Goal: Information Seeking & Learning: Check status

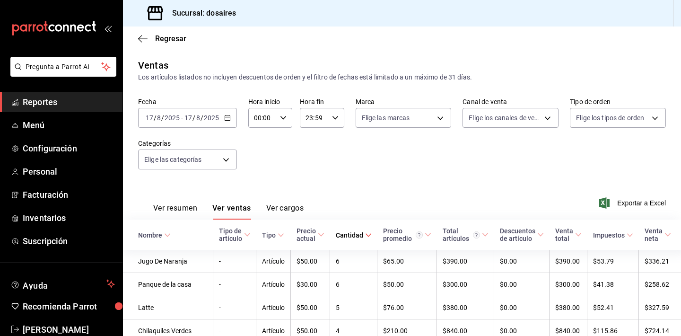
scroll to position [173, 0]
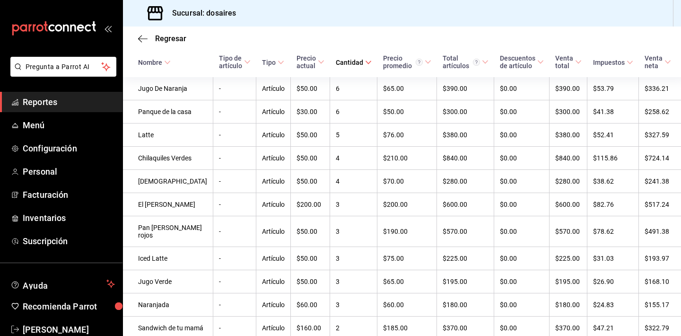
click at [71, 108] on span "Reportes" at bounding box center [69, 102] width 92 height 13
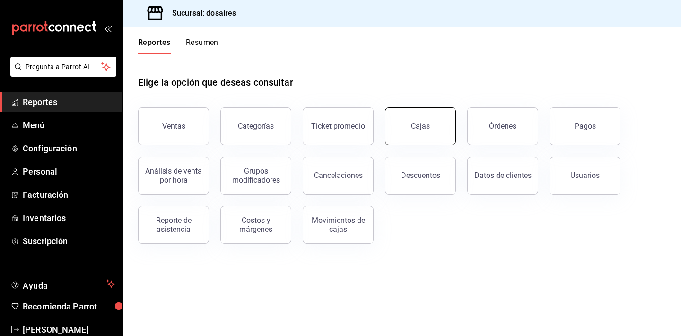
click at [414, 127] on div "Cajas" at bounding box center [420, 126] width 19 height 9
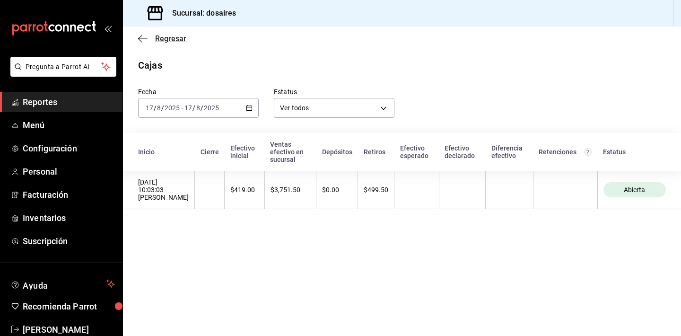
click at [141, 39] on icon "button" at bounding box center [142, 39] width 9 height 9
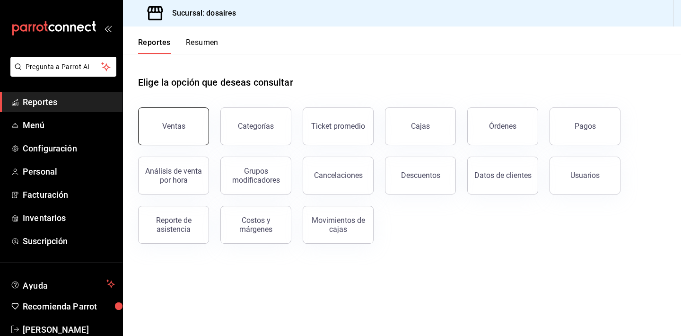
click at [179, 123] on div "Ventas" at bounding box center [173, 126] width 23 height 9
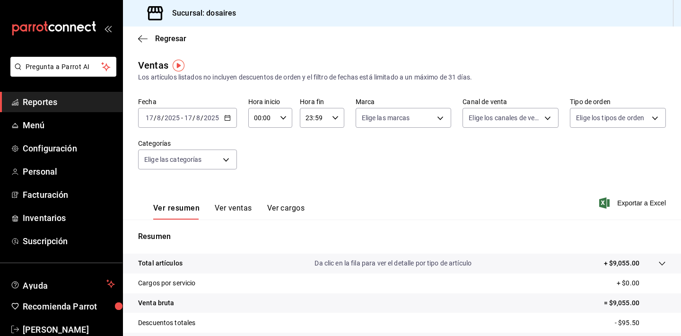
click at [290, 207] on button "Ver cargos" at bounding box center [286, 211] width 38 height 16
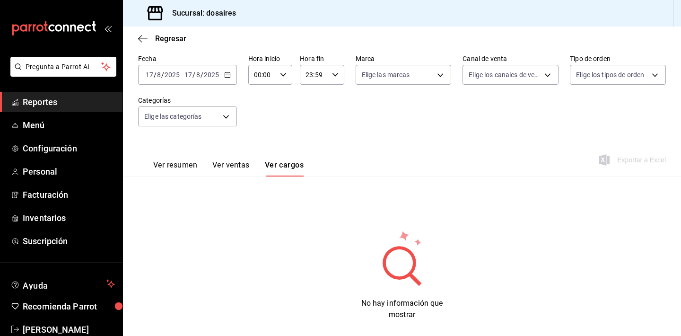
scroll to position [58, 0]
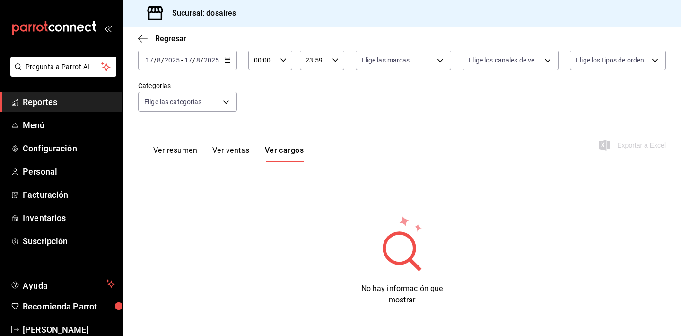
click at [186, 147] on button "Ver resumen" at bounding box center [175, 154] width 44 height 16
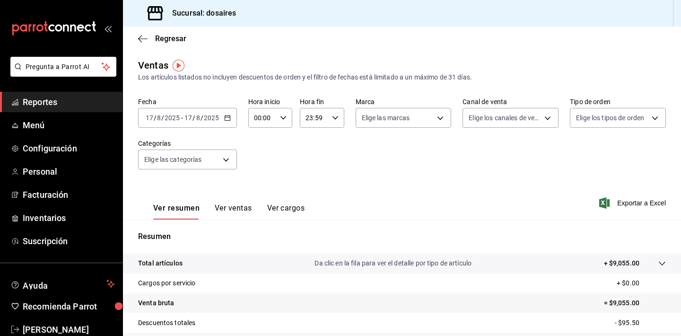
click at [137, 40] on div "Regresar" at bounding box center [402, 38] width 558 height 24
click at [145, 35] on icon "button" at bounding box center [142, 39] width 9 height 9
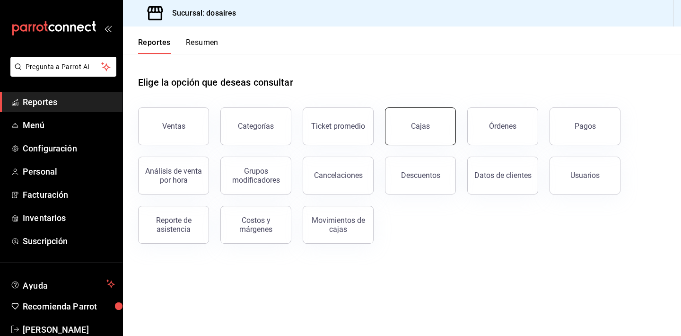
click at [438, 127] on button "Cajas" at bounding box center [420, 126] width 71 height 38
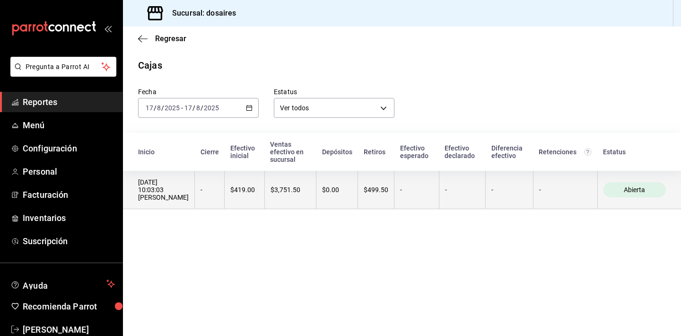
click at [272, 186] on div "$3,751.50" at bounding box center [291, 190] width 40 height 8
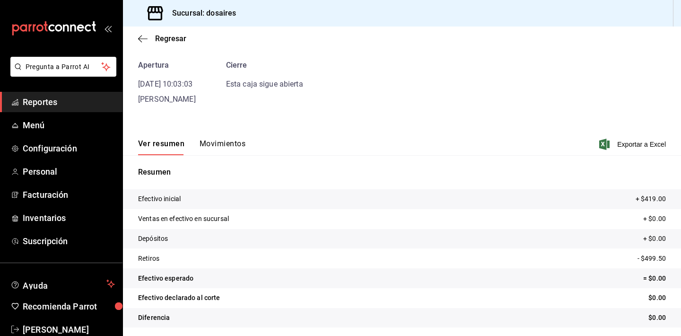
scroll to position [39, 0]
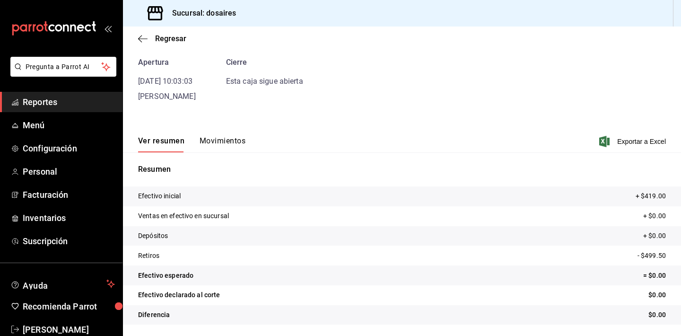
click at [72, 112] on ul "Reportes Menú Configuración Personal Facturación Inventarios Suscripción" at bounding box center [61, 171] width 123 height 159
click at [67, 101] on span "Reportes" at bounding box center [69, 102] width 92 height 13
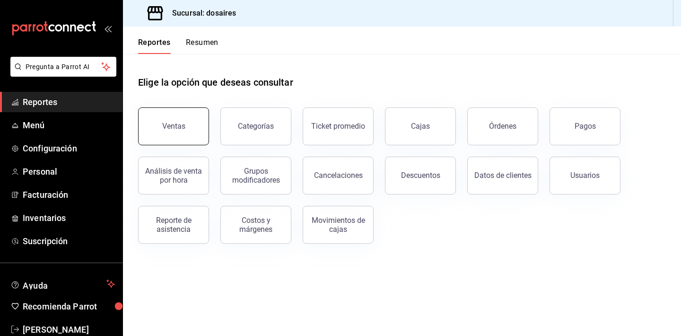
click at [193, 127] on button "Ventas" at bounding box center [173, 126] width 71 height 38
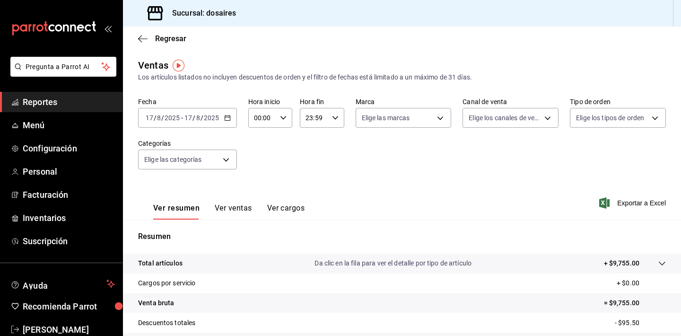
click at [232, 211] on button "Ver ventas" at bounding box center [233, 211] width 37 height 16
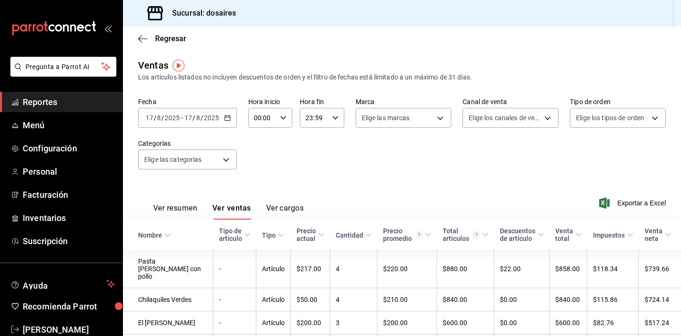
click at [229, 115] on icon "button" at bounding box center [227, 117] width 7 height 7
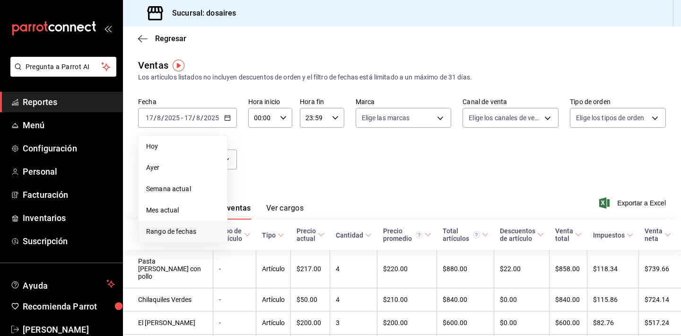
click at [181, 227] on span "Rango de fechas" at bounding box center [182, 232] width 73 height 10
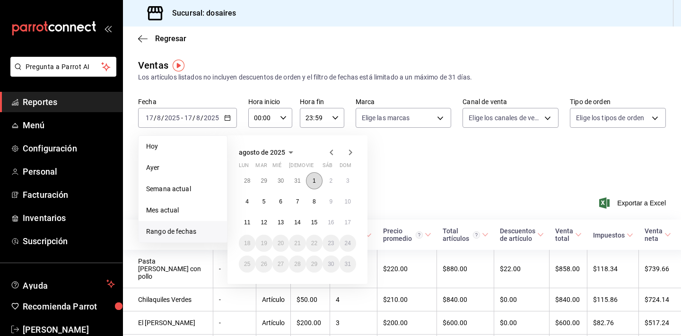
click at [317, 180] on button "1" at bounding box center [314, 180] width 17 height 17
click at [348, 225] on abbr "17" at bounding box center [348, 222] width 6 height 7
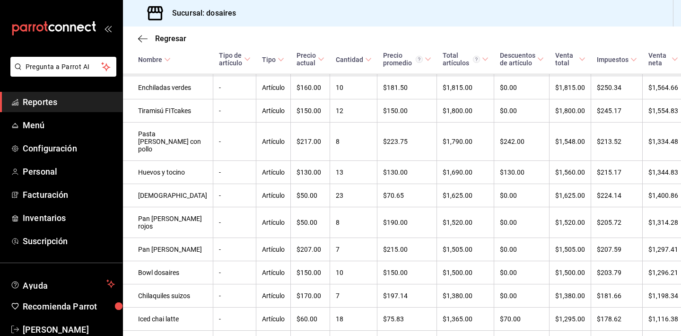
scroll to position [624, 0]
click at [340, 60] on span "Cantidad" at bounding box center [354, 60] width 36 height 8
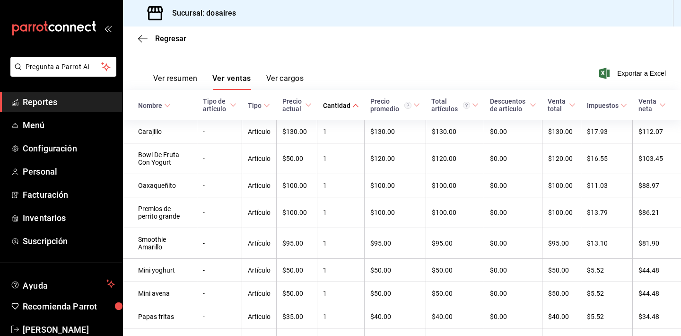
scroll to position [130, 0]
click at [352, 105] on icon at bounding box center [355, 105] width 7 height 7
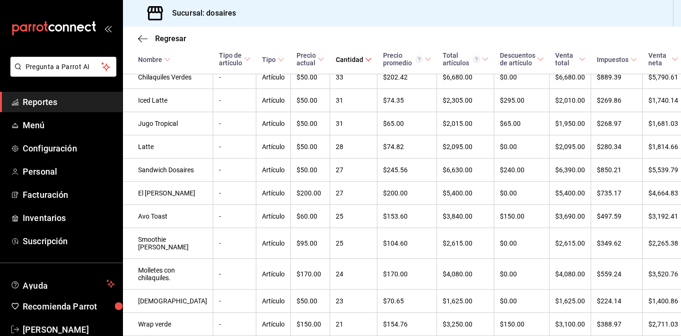
scroll to position [0, 0]
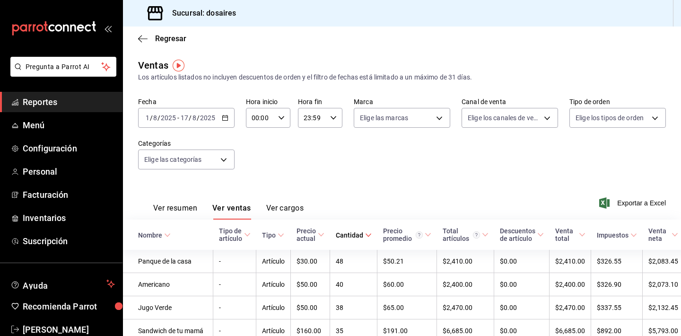
click at [182, 207] on button "Ver resumen" at bounding box center [175, 211] width 44 height 16
